Goal: Information Seeking & Learning: Compare options

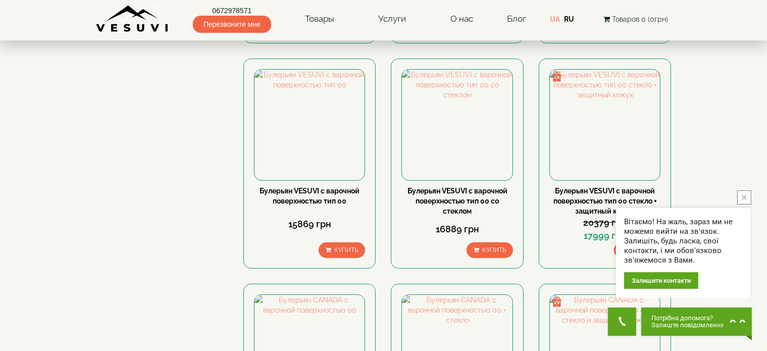
scroll to position [656, 0]
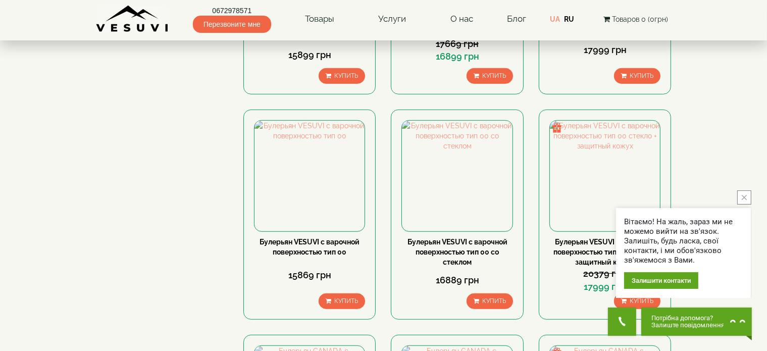
click at [743, 196] on icon "close button" at bounding box center [743, 197] width 5 height 5
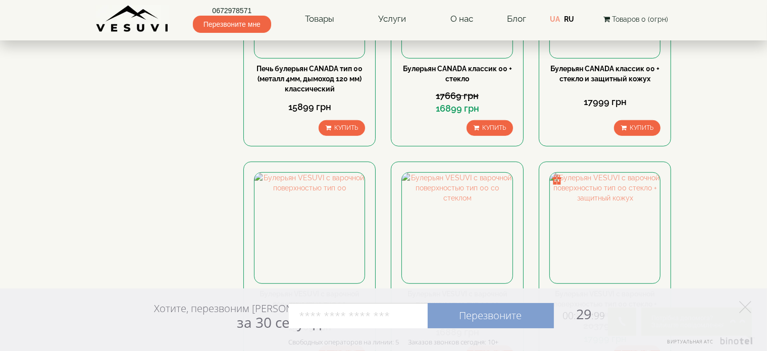
scroll to position [606, 0]
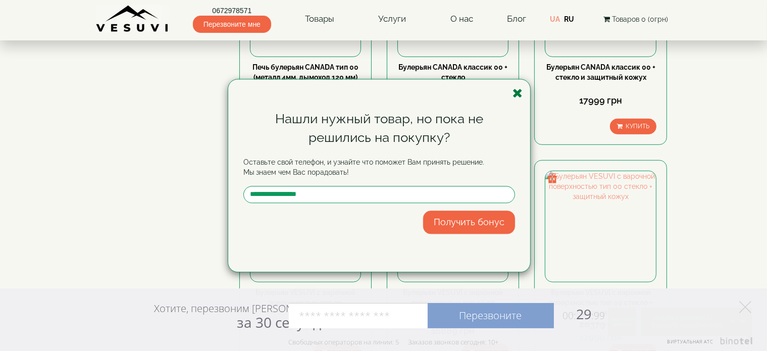
click at [513, 95] on icon "button" at bounding box center [517, 93] width 10 height 13
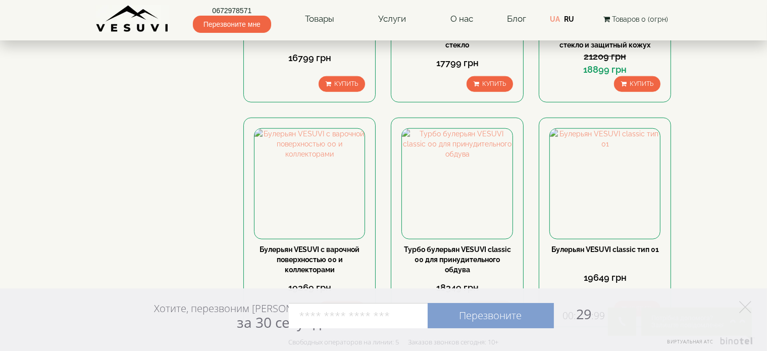
scroll to position [1110, 0]
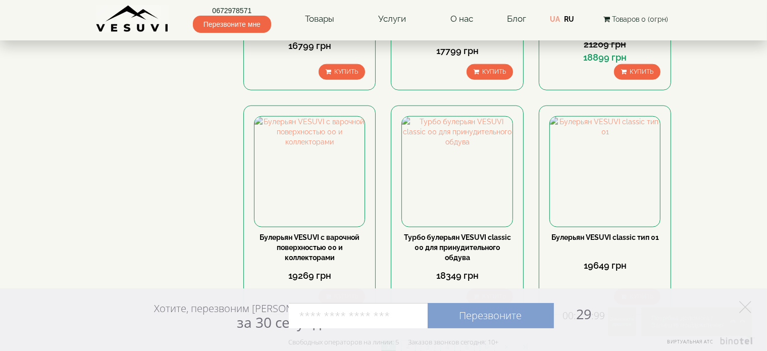
click at [411, 341] on link "2" at bounding box center [408, 346] width 14 height 11
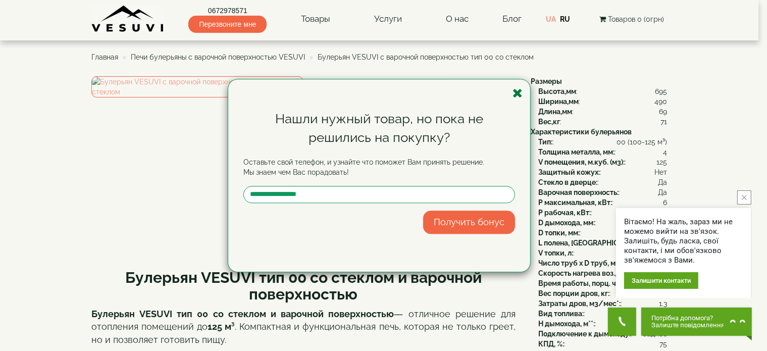
click at [513, 95] on icon "button" at bounding box center [517, 93] width 10 height 13
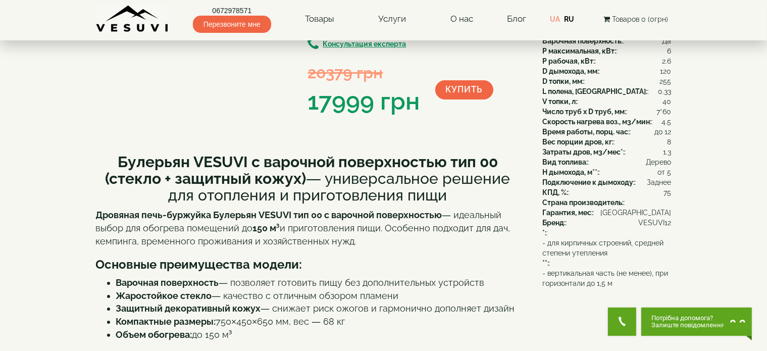
scroll to position [151, 0]
click at [385, 229] on p "Дровяная печь-буржуйка Булерьян VESUVI тип 00 с варочной поверхностью — идеальн…" at bounding box center [308, 227] width 424 height 39
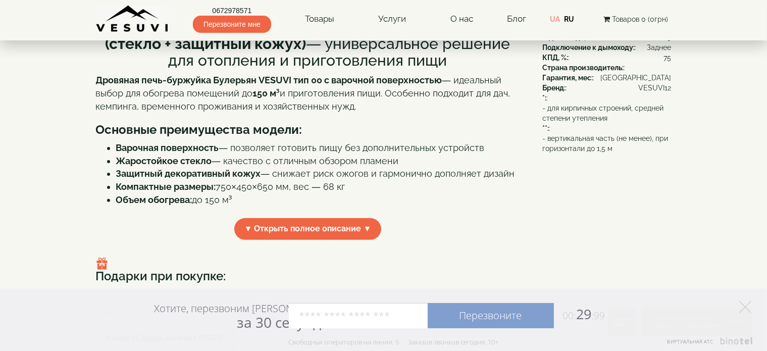
scroll to position [303, 0]
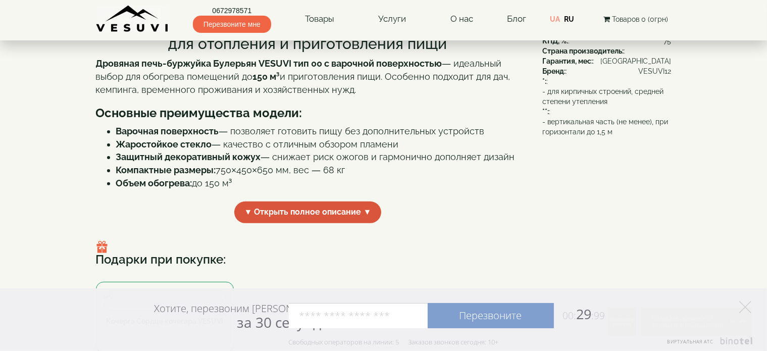
click at [353, 218] on span "▼ Открыть полное описание ▼" at bounding box center [307, 212] width 147 height 22
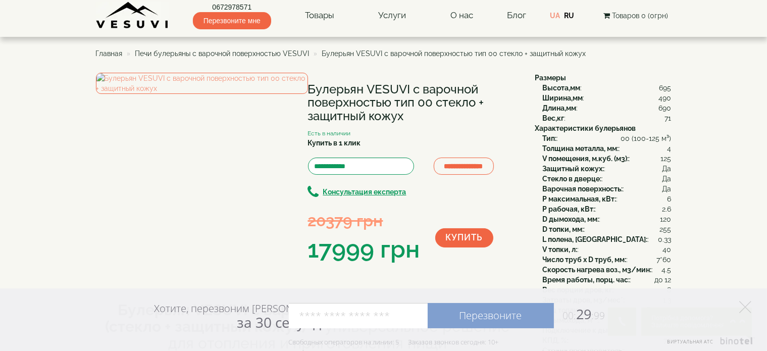
scroll to position [0, 0]
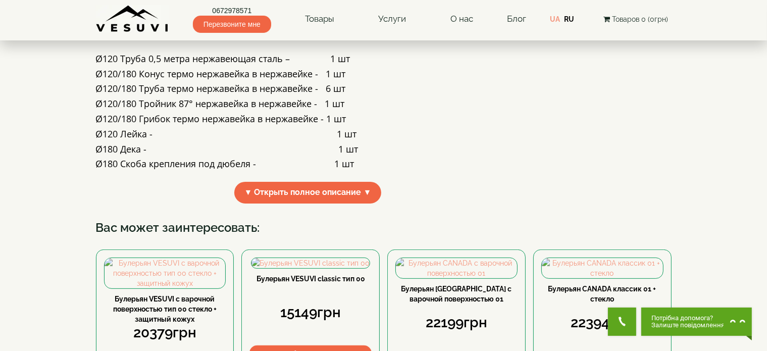
scroll to position [252, 0]
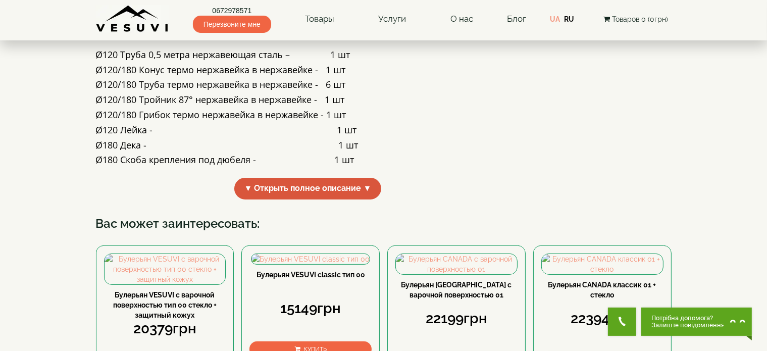
click at [363, 199] on span "▼ Открыть полное описание ▼" at bounding box center [307, 189] width 147 height 22
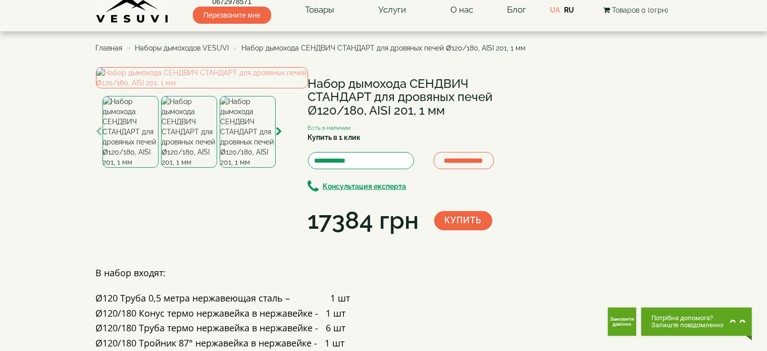
scroll to position [0, 0]
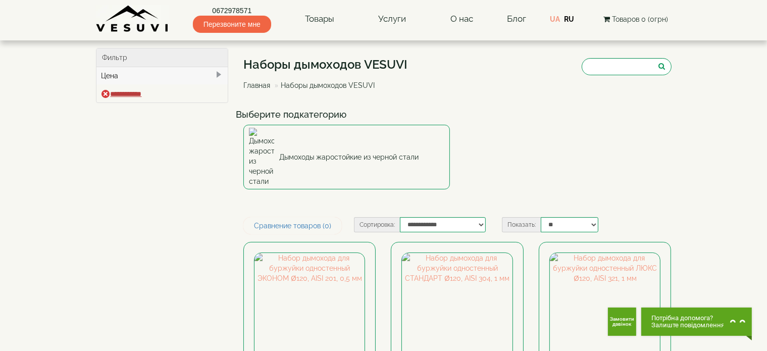
click at [121, 90] on input "**********" at bounding box center [121, 94] width 40 height 8
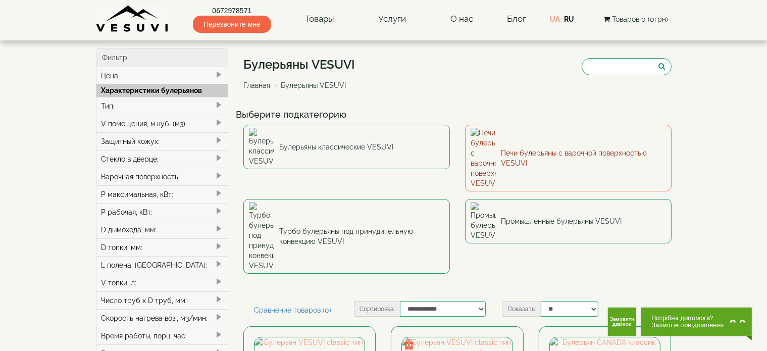
click at [533, 141] on link "Печи булерьяны с варочной поверхностью VESUVI" at bounding box center [568, 158] width 206 height 67
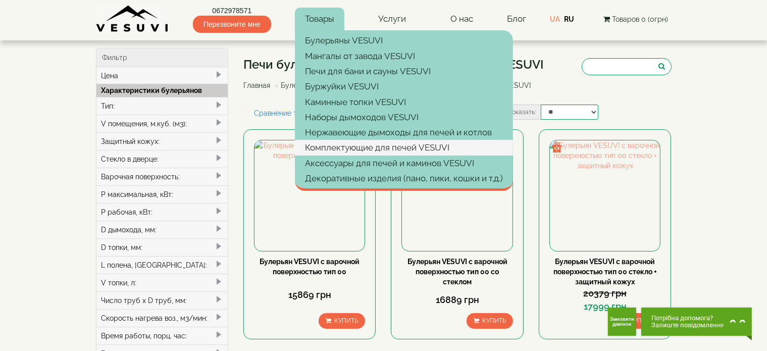
click at [424, 146] on link "Комплектующие для печей VESUVI" at bounding box center [404, 147] width 218 height 15
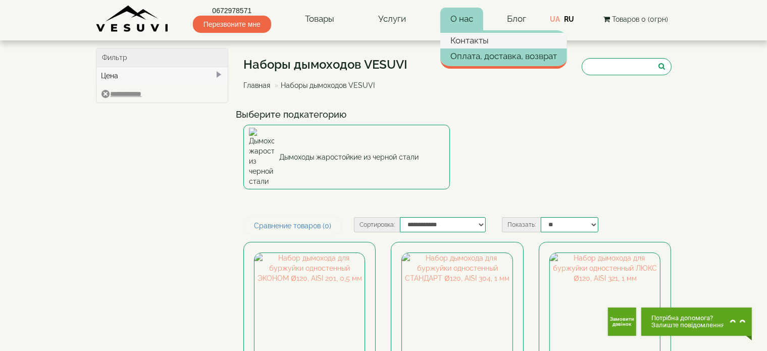
click at [470, 37] on link "Контакты" at bounding box center [503, 40] width 127 height 15
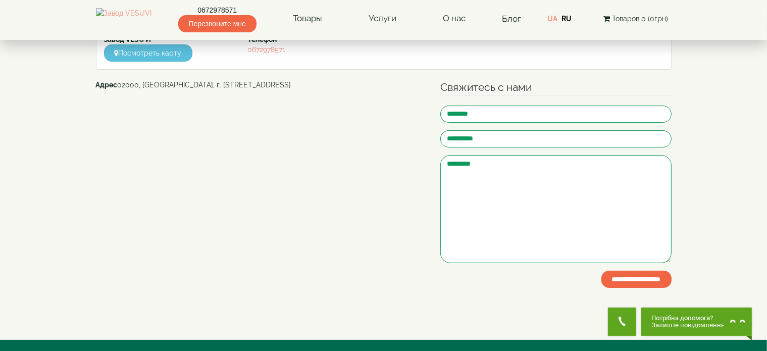
scroll to position [101, 0]
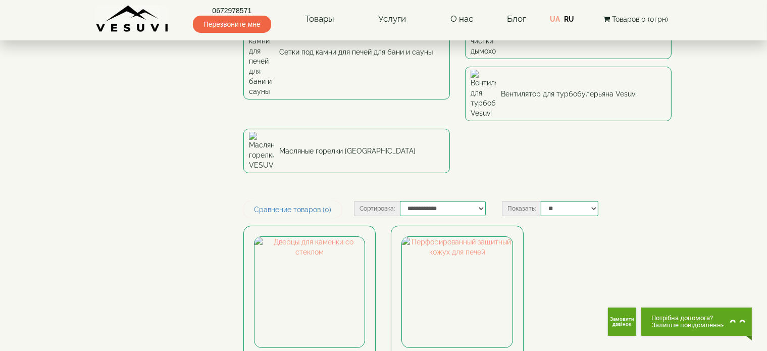
scroll to position [252, 0]
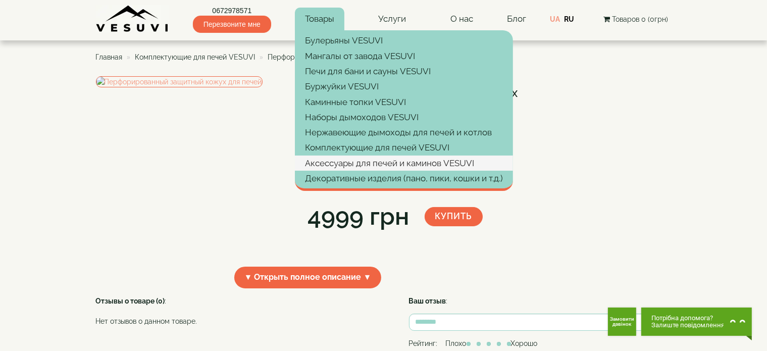
click at [346, 163] on link "Аксессуары для печей и каминов VESUVI" at bounding box center [404, 162] width 218 height 15
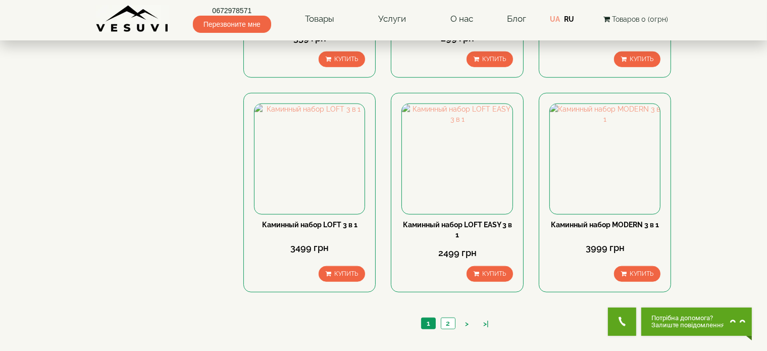
scroll to position [1009, 0]
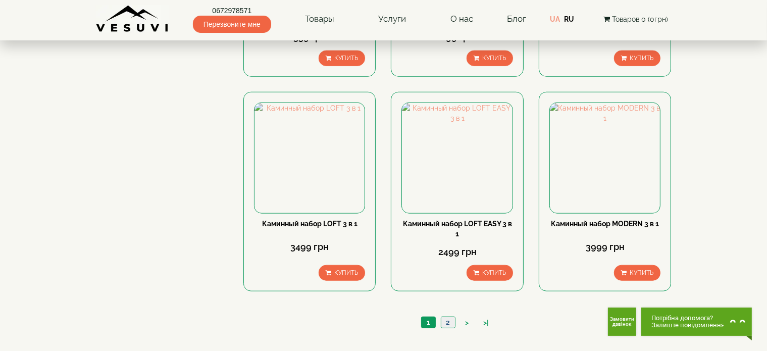
click at [446, 317] on link "2" at bounding box center [448, 322] width 14 height 11
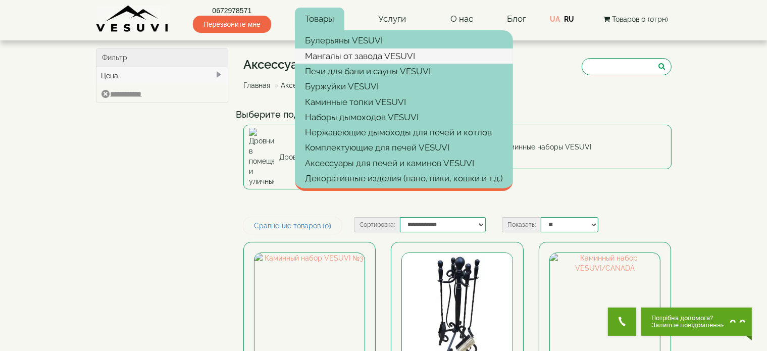
click at [359, 58] on link "Мангалы от завода VESUVI" at bounding box center [404, 55] width 218 height 15
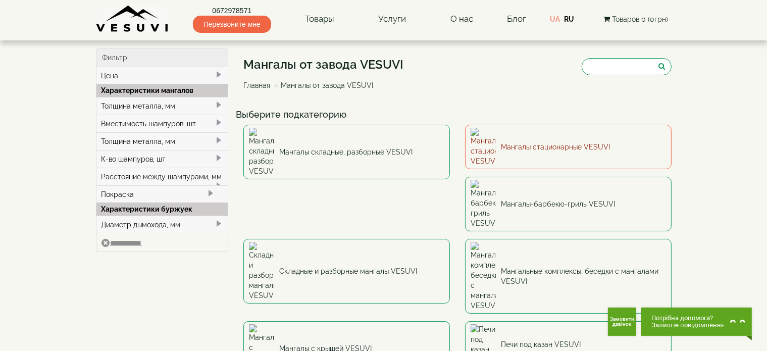
click at [543, 141] on link "Мангалы стационарные VESUVI" at bounding box center [568, 147] width 206 height 44
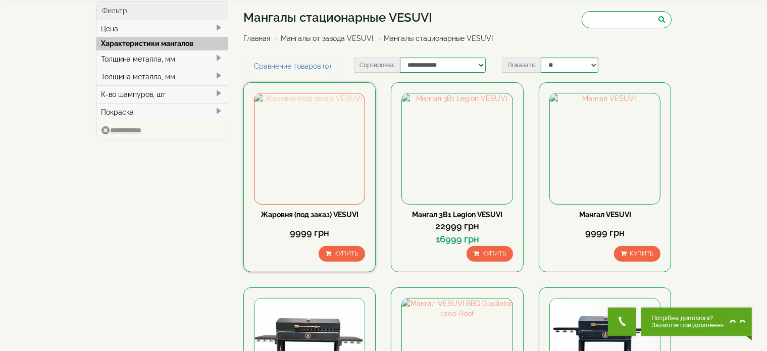
scroll to position [50, 0]
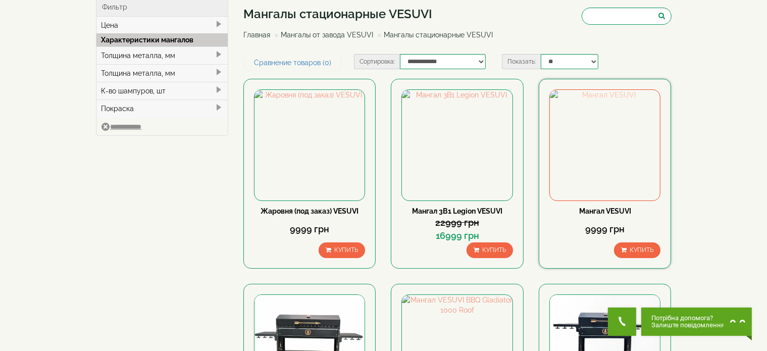
click at [591, 159] on img at bounding box center [605, 145] width 110 height 110
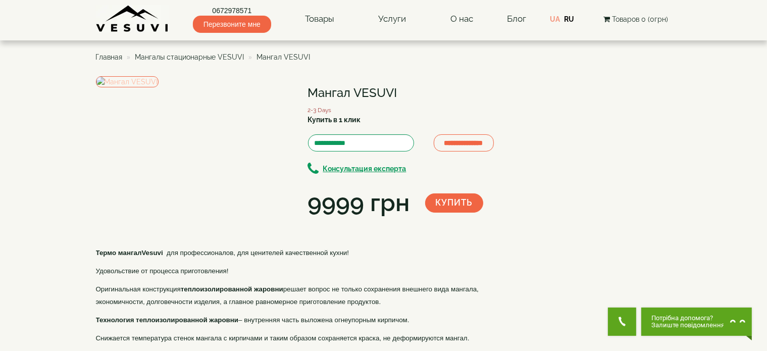
click at [158, 87] on img at bounding box center [127, 81] width 63 height 11
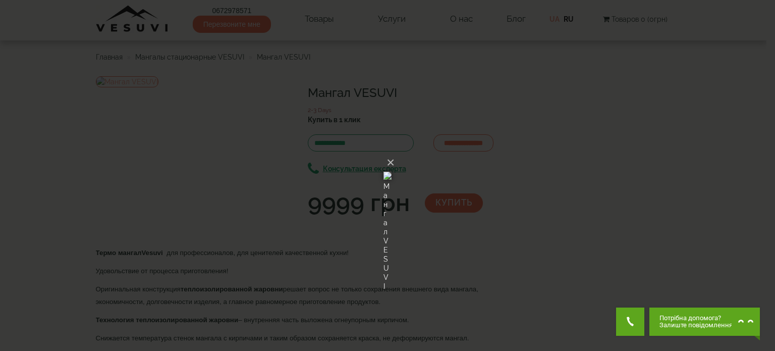
click at [391, 167] on img at bounding box center [388, 175] width 8 height 48
click at [395, 151] on button "×" at bounding box center [391, 162] width 8 height 22
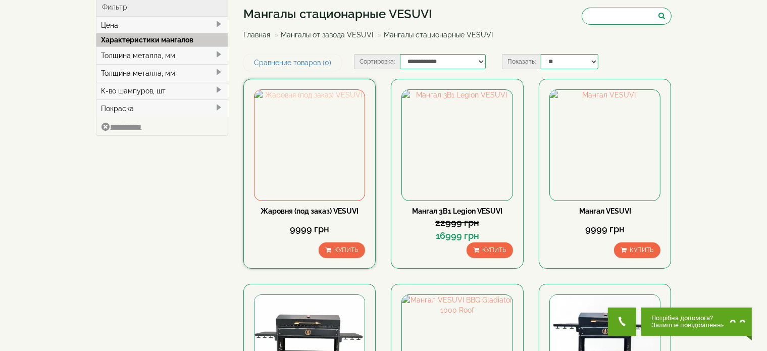
click at [299, 145] on img at bounding box center [309, 145] width 110 height 110
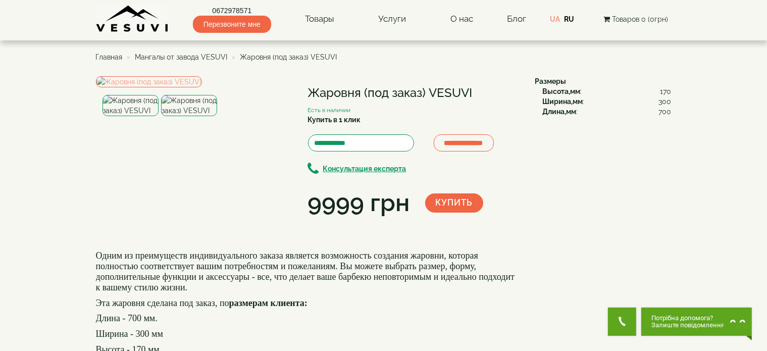
click at [191, 116] on img at bounding box center [189, 105] width 56 height 21
click at [129, 116] on img at bounding box center [130, 105] width 56 height 21
click at [171, 116] on img at bounding box center [189, 105] width 56 height 21
click at [129, 116] on img at bounding box center [130, 105] width 56 height 21
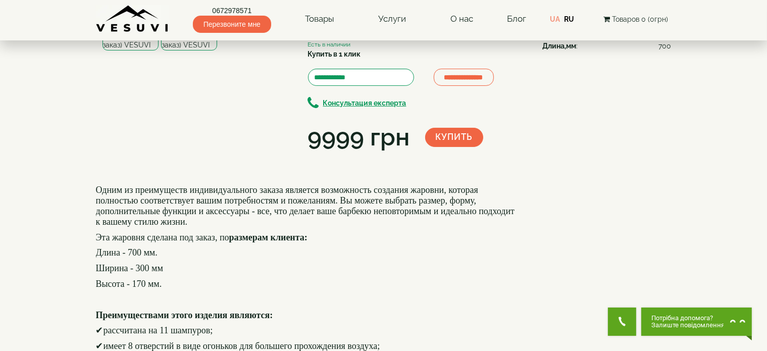
scroll to position [50, 0]
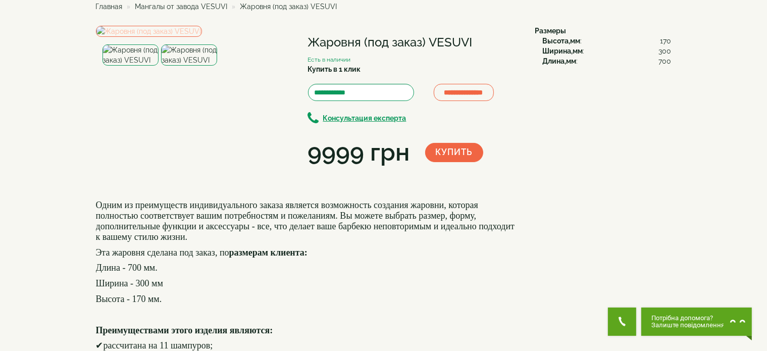
click at [202, 37] on img at bounding box center [149, 31] width 106 height 11
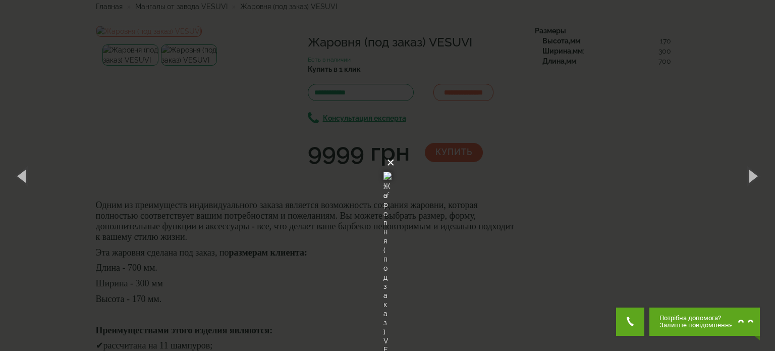
click at [395, 151] on button "×" at bounding box center [391, 162] width 8 height 22
